Goal: Task Accomplishment & Management: Complete application form

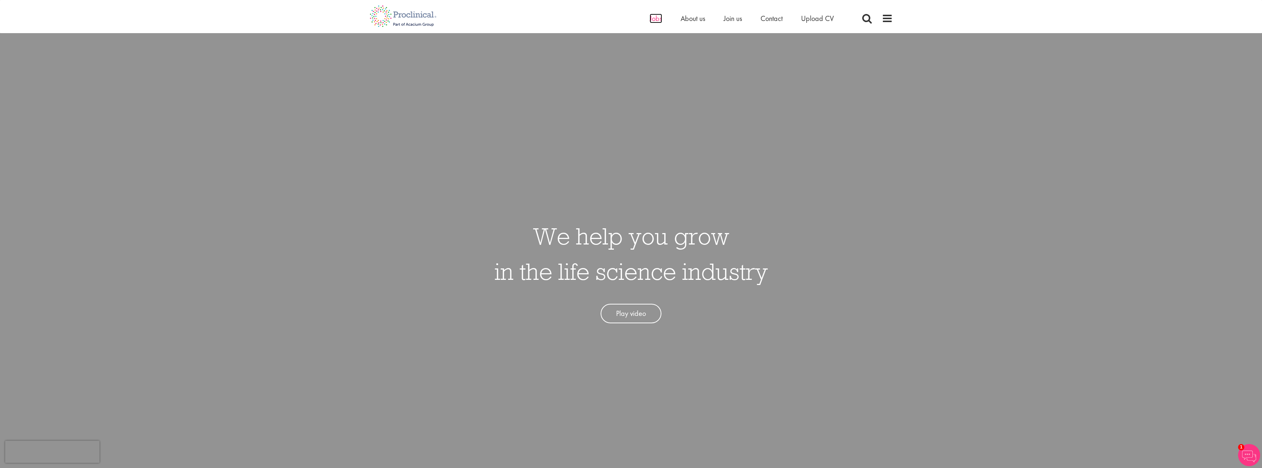
click at [653, 20] on span "Jobs" at bounding box center [656, 19] width 13 height 10
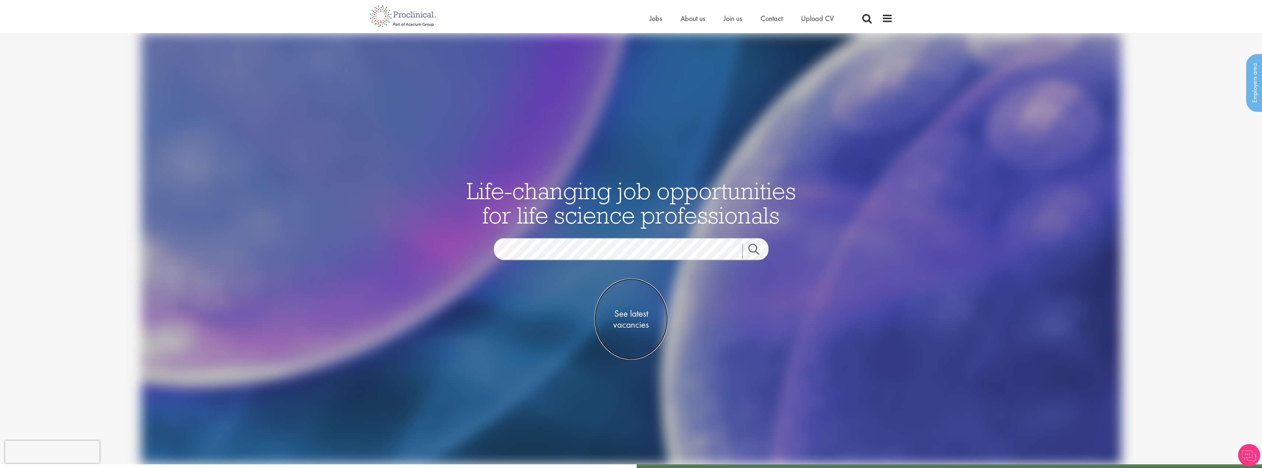
click at [633, 318] on span "See latest vacancies" at bounding box center [631, 319] width 74 height 22
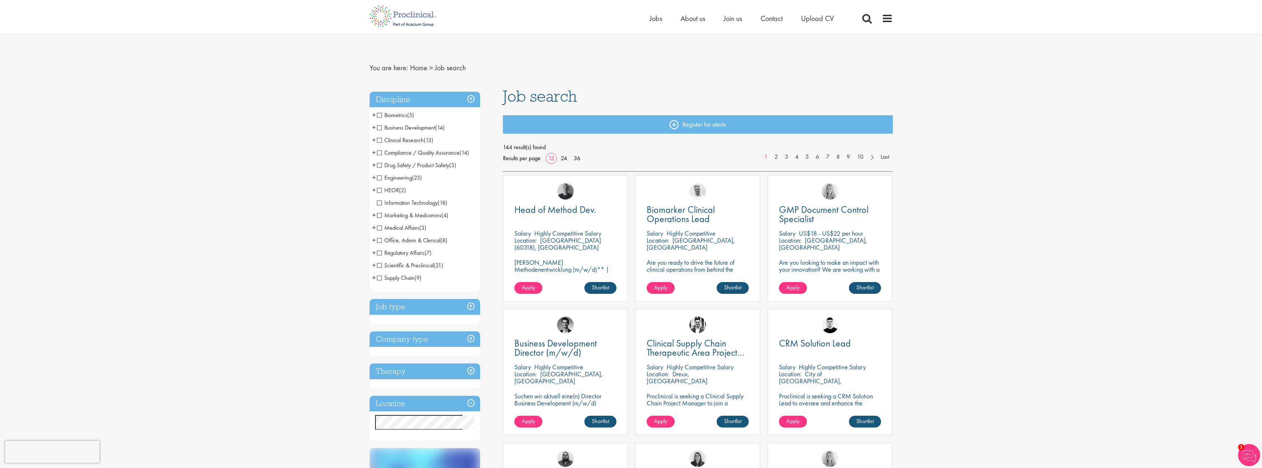
click at [378, 141] on span "Clinical Research" at bounding box center [400, 140] width 47 height 8
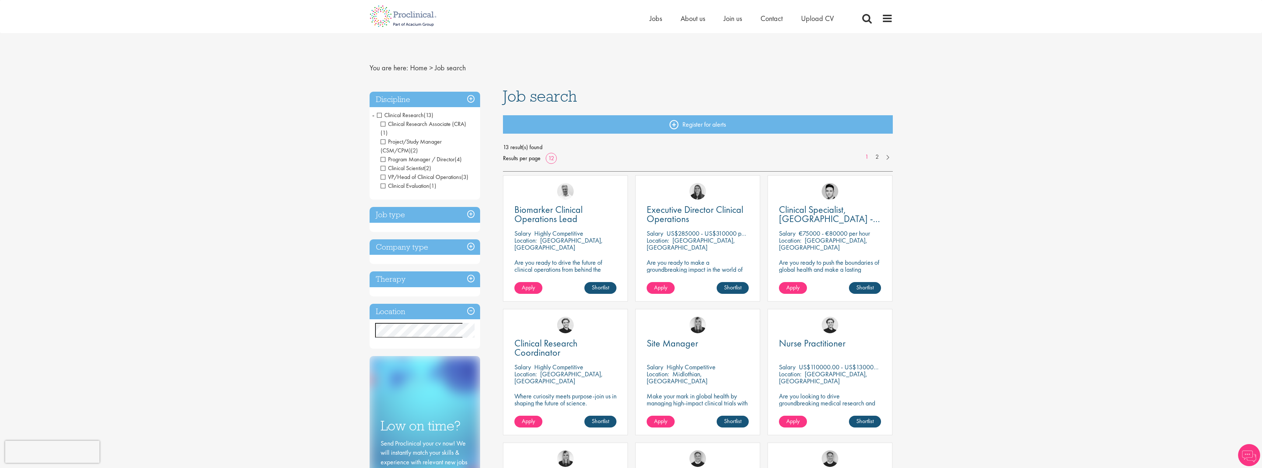
click at [384, 124] on span "Clinical Research Associate (CRA)" at bounding box center [423, 124] width 85 height 8
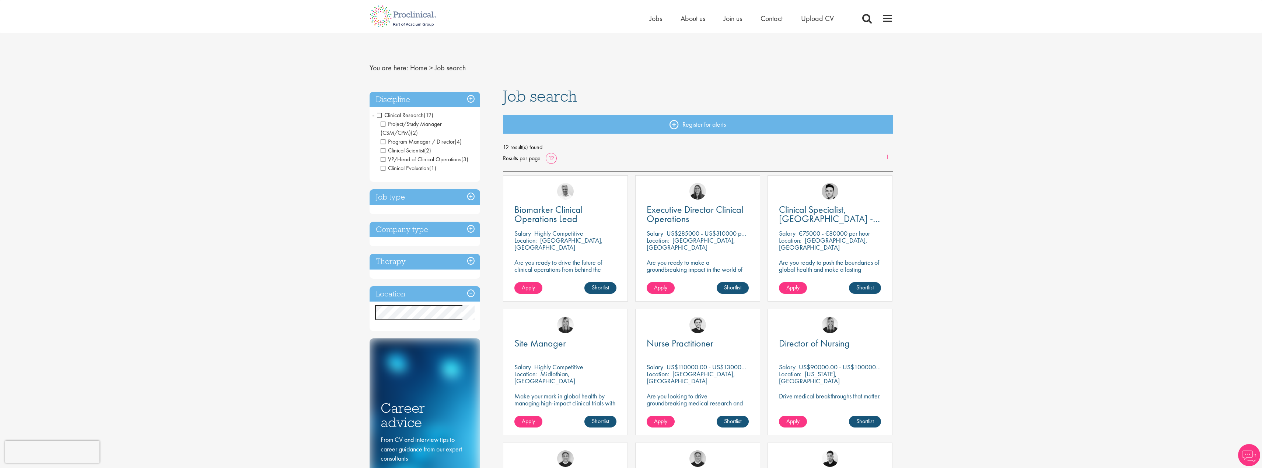
click at [384, 151] on span "Clinical Scientist" at bounding box center [402, 151] width 43 height 8
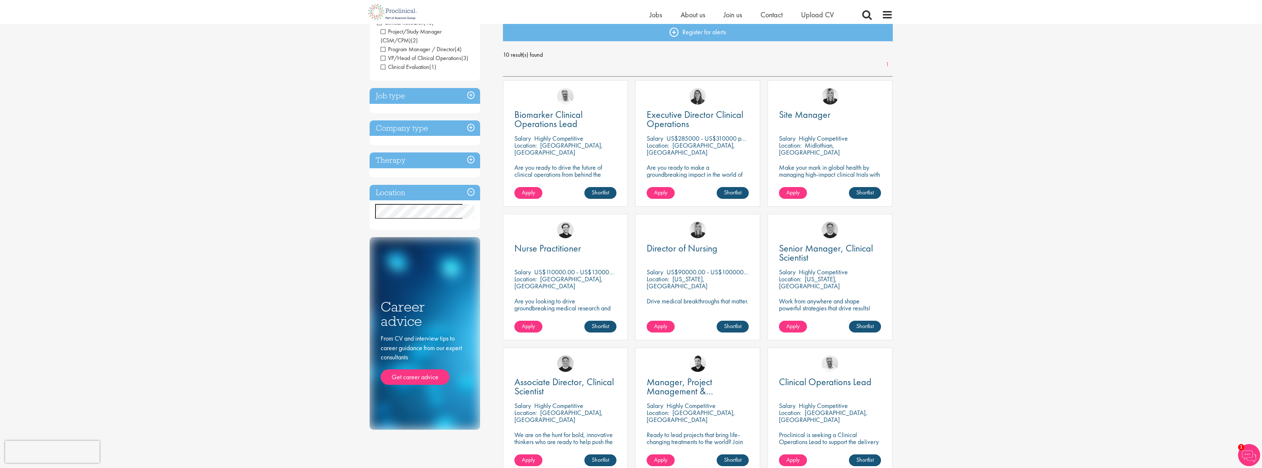
scroll to position [74, 0]
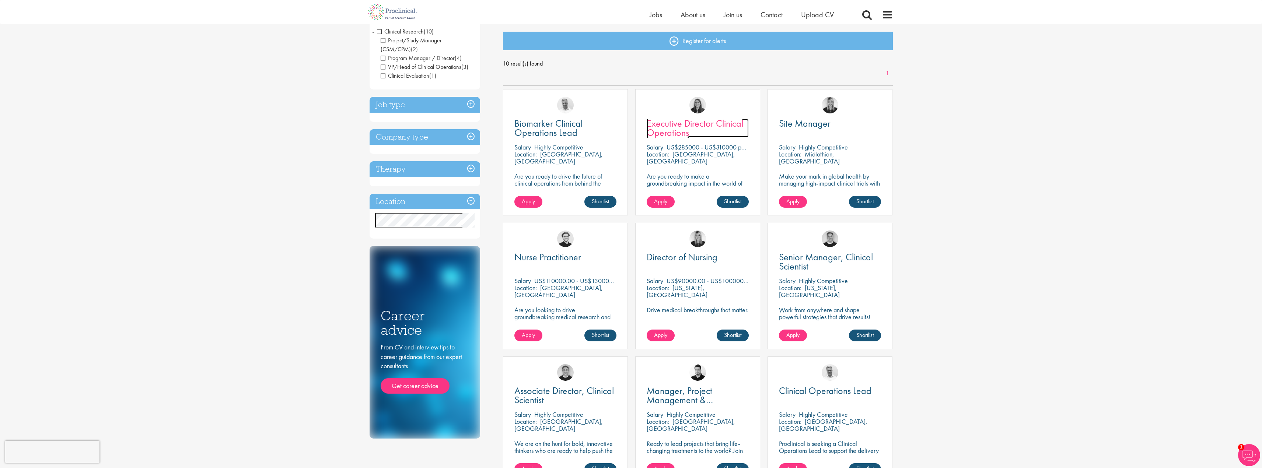
click at [688, 123] on span "Executive Director Clinical Operations" at bounding box center [695, 128] width 97 height 22
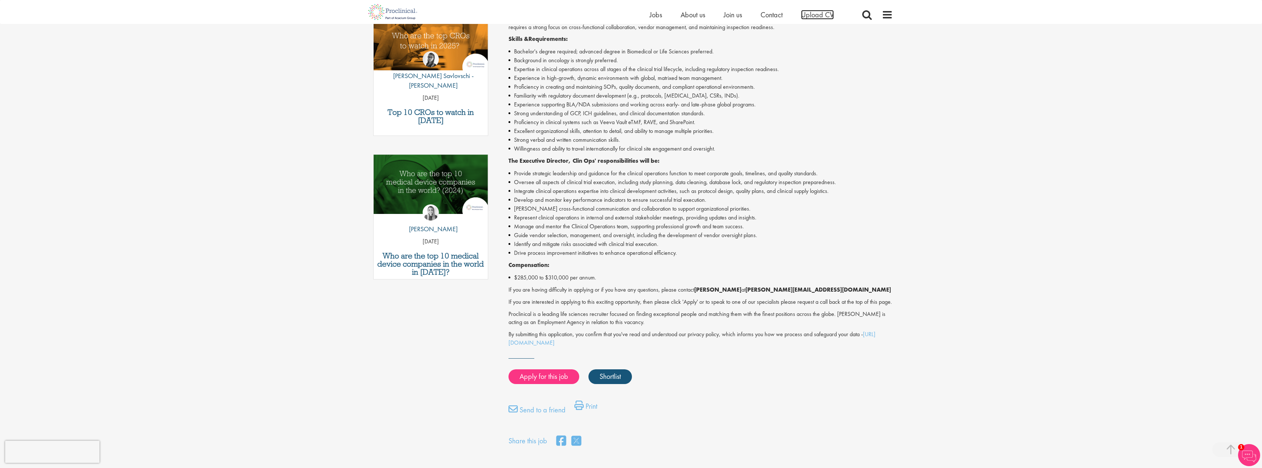
scroll to position [258, 0]
drag, startPoint x: 812, startPoint y: 288, endPoint x: 738, endPoint y: 293, distance: 73.5
click at [738, 293] on p "If you are having difficulty in applying or if you have any questions, please c…" at bounding box center [701, 289] width 384 height 8
copy strong "c.noble@proclinical.com"
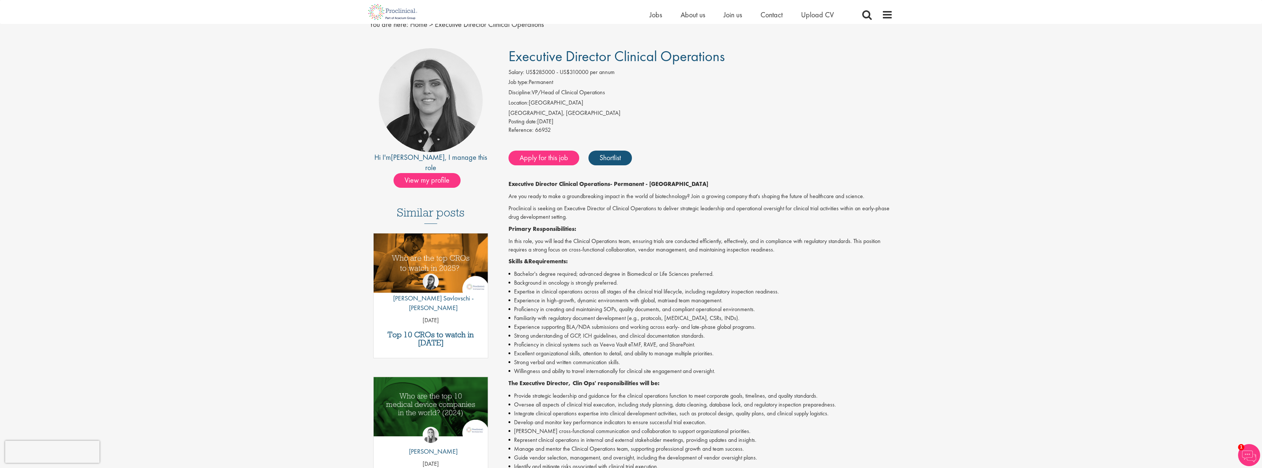
scroll to position [0, 0]
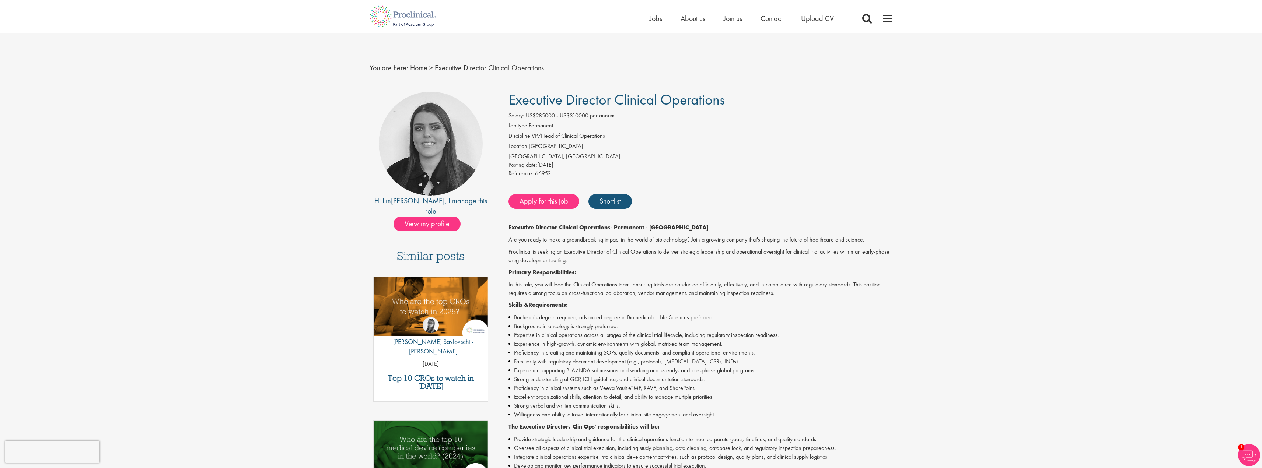
drag, startPoint x: 510, startPoint y: 102, endPoint x: 727, endPoint y: 101, distance: 216.7
click at [727, 101] on h1 "Executive Director Clinical Operations" at bounding box center [701, 100] width 384 height 16
copy span "Executive Director Clinical Operations"
click at [544, 173] on span "66952" at bounding box center [543, 174] width 16 height 8
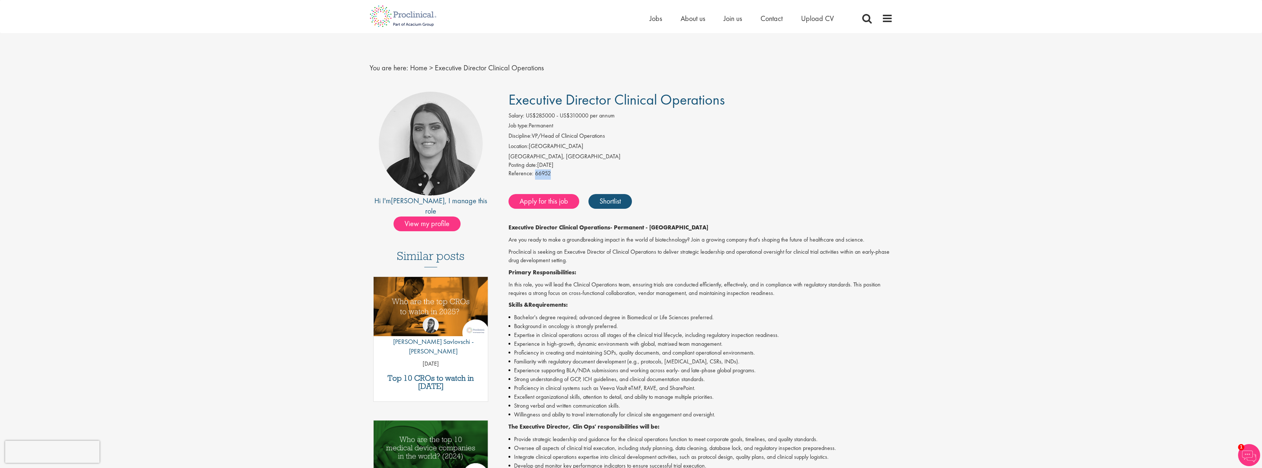
copy span "66952"
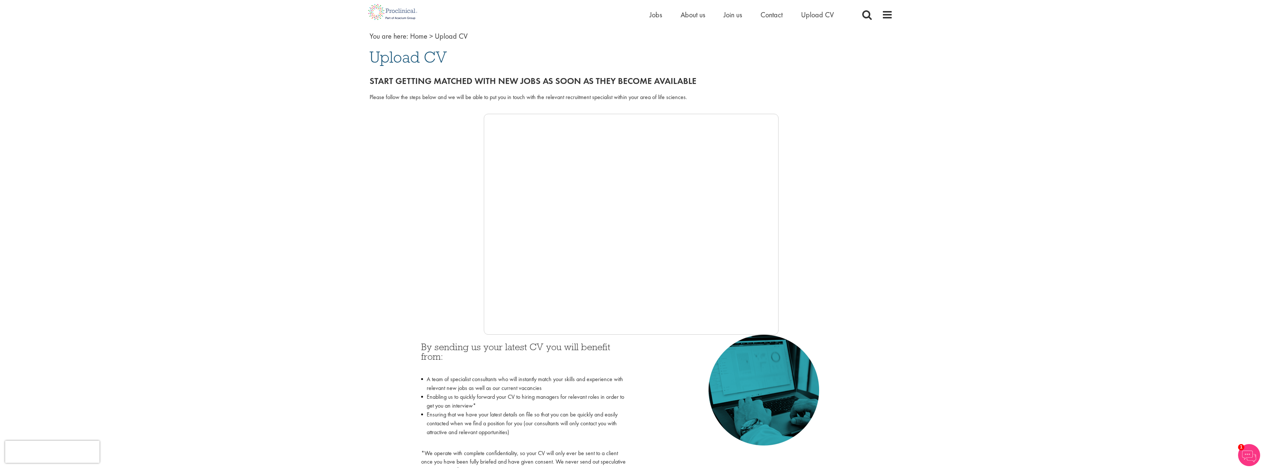
scroll to position [37, 0]
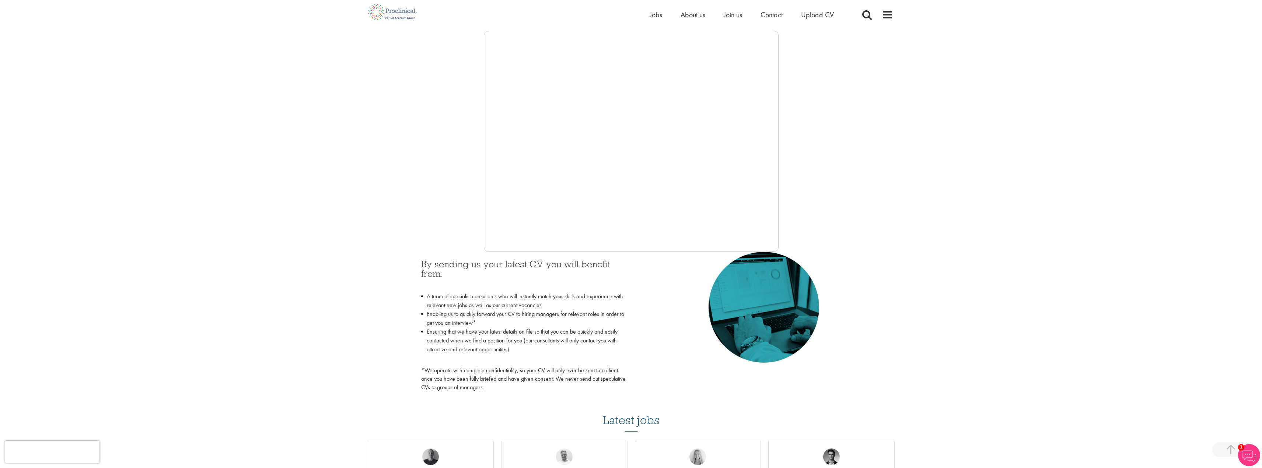
scroll to position [123, 0]
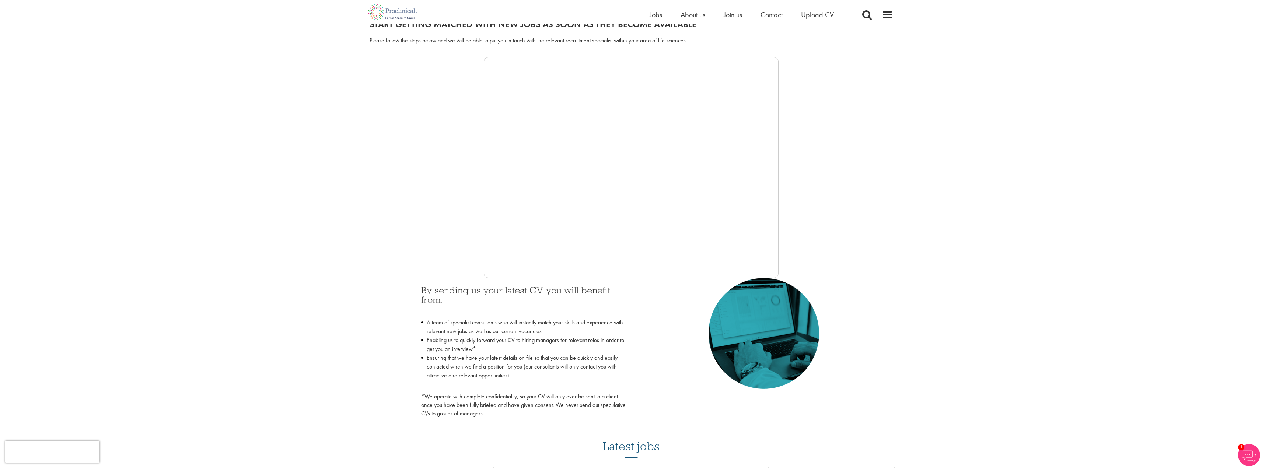
scroll to position [95, 0]
click at [391, 204] on div at bounding box center [631, 166] width 523 height 221
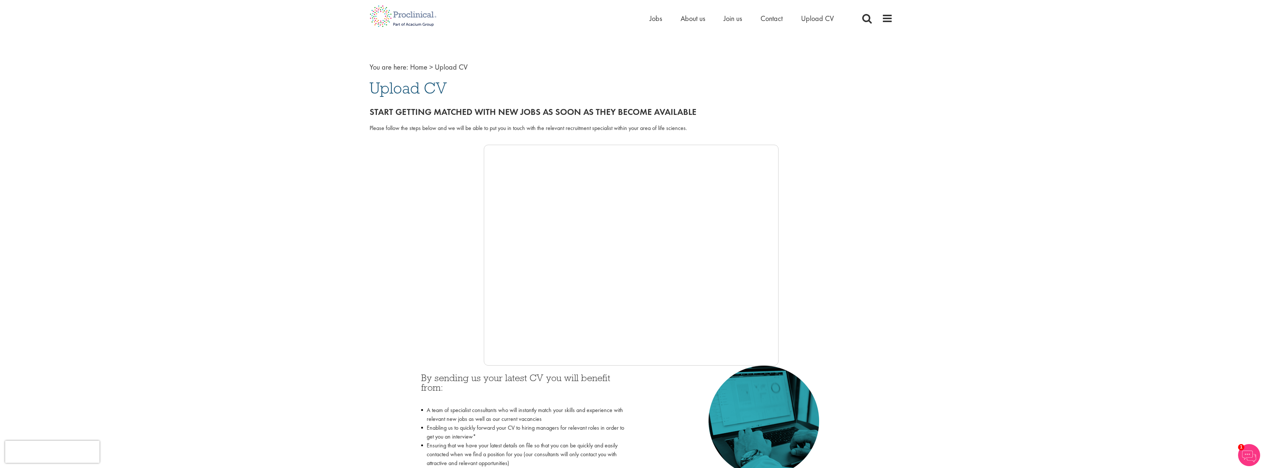
scroll to position [0, 0]
